Goal: Information Seeking & Learning: Learn about a topic

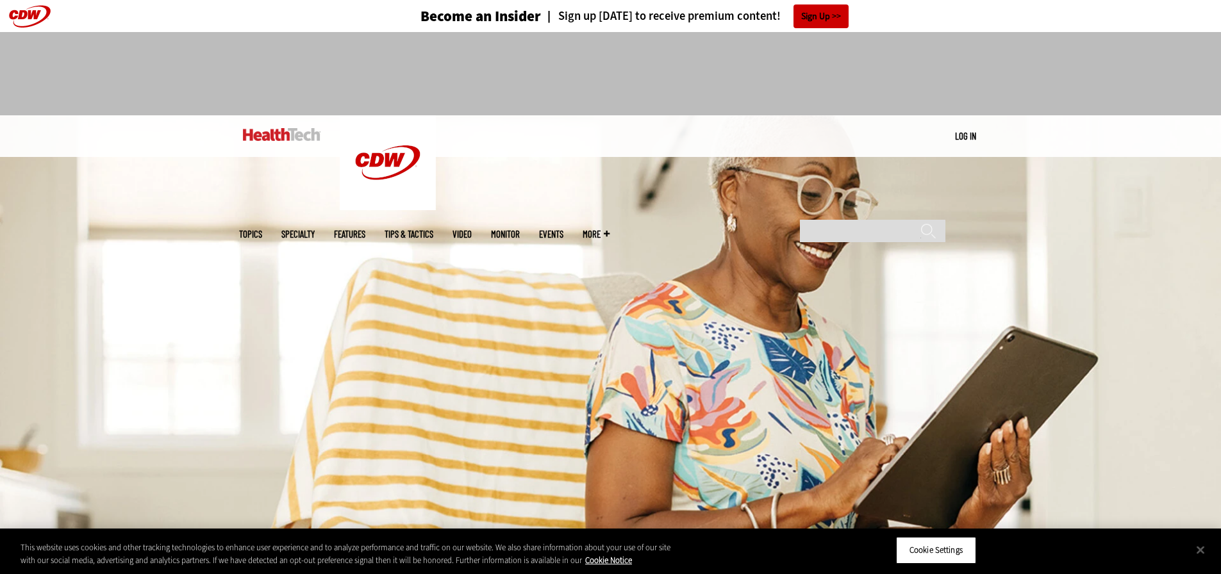
scroll to position [898, 0]
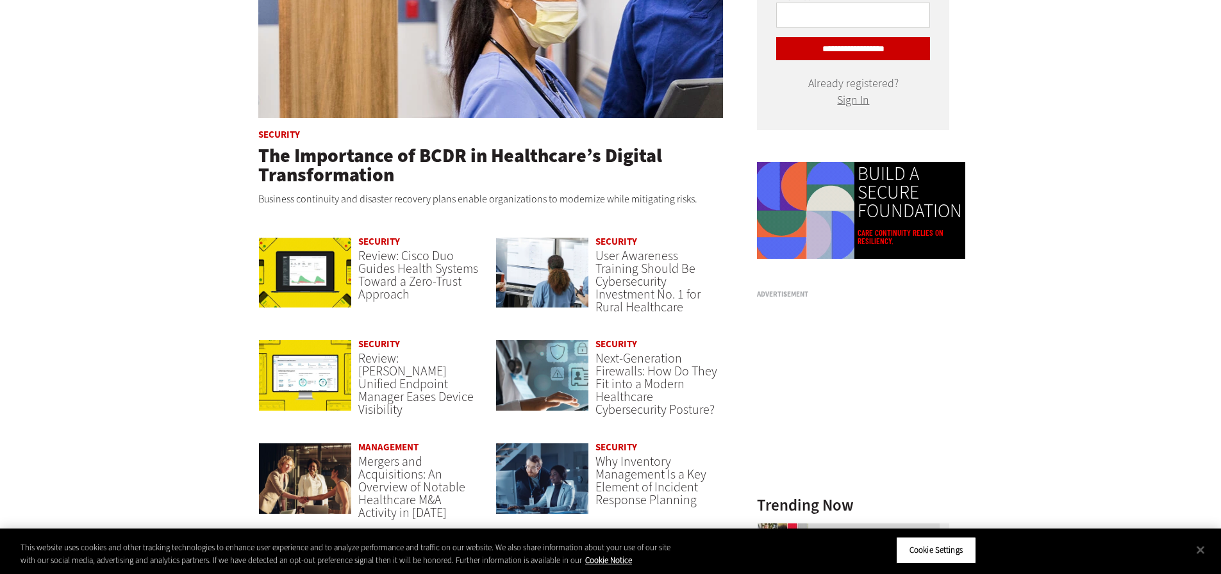
click at [644, 359] on span "Next-Generation Firewalls: How Do They Fit into a Modern Healthcare Cybersecuri…" at bounding box center [657, 384] width 122 height 69
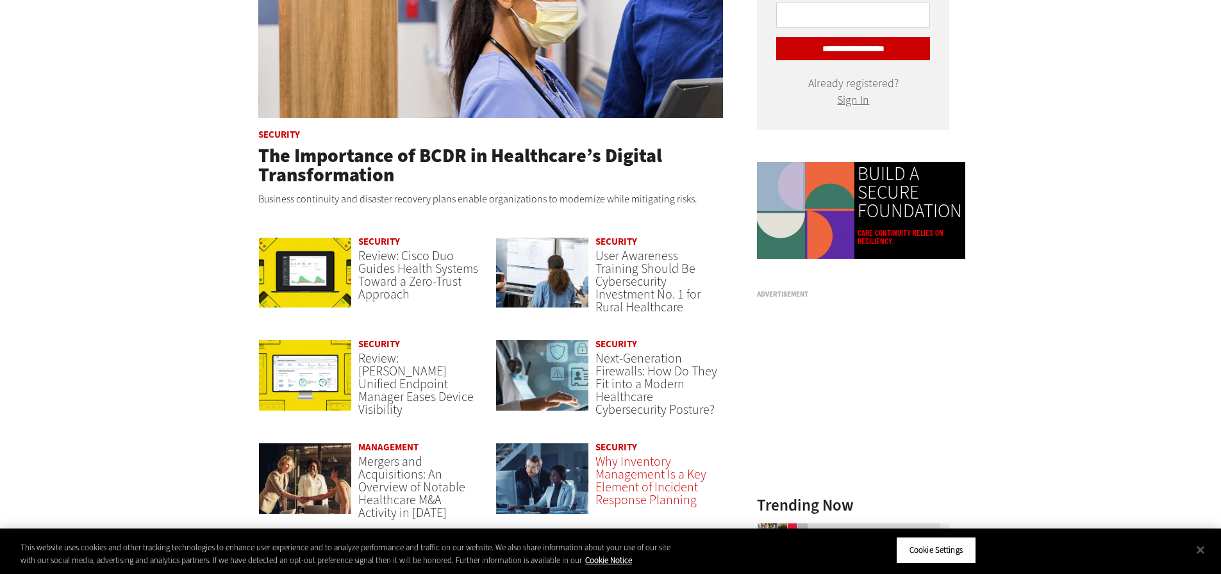
drag, startPoint x: 0, startPoint y: 0, endPoint x: 646, endPoint y: 465, distance: 796.0
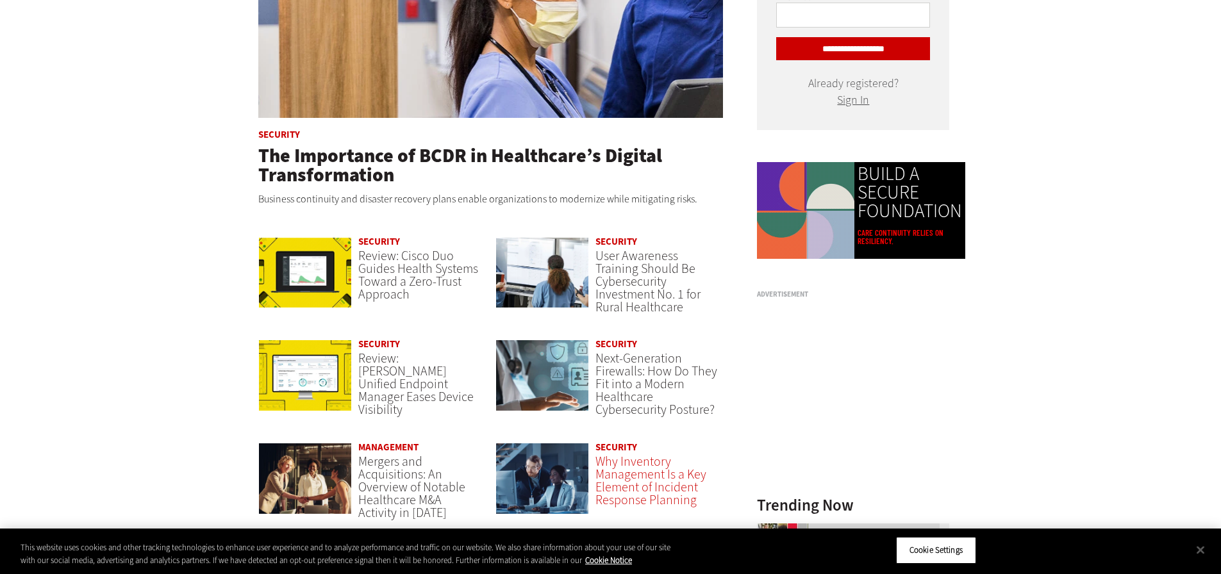
click at [635, 467] on span "Why Inventory Management Is a Key Element of Incident Response Planning" at bounding box center [651, 481] width 111 height 56
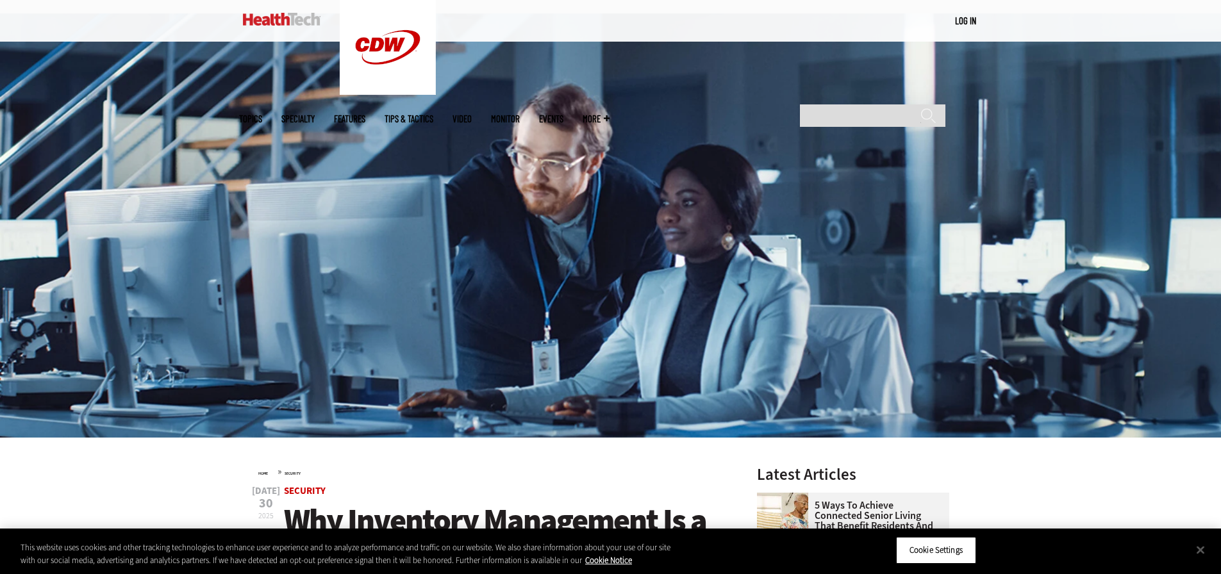
scroll to position [256, 0]
